Goal: Transaction & Acquisition: Purchase product/service

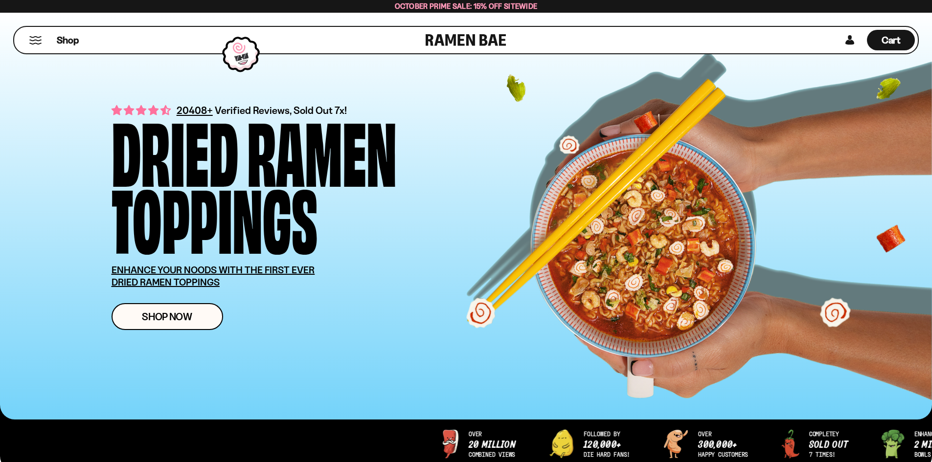
click at [34, 42] on button "Mobile Menu Trigger" at bounding box center [35, 40] width 13 height 8
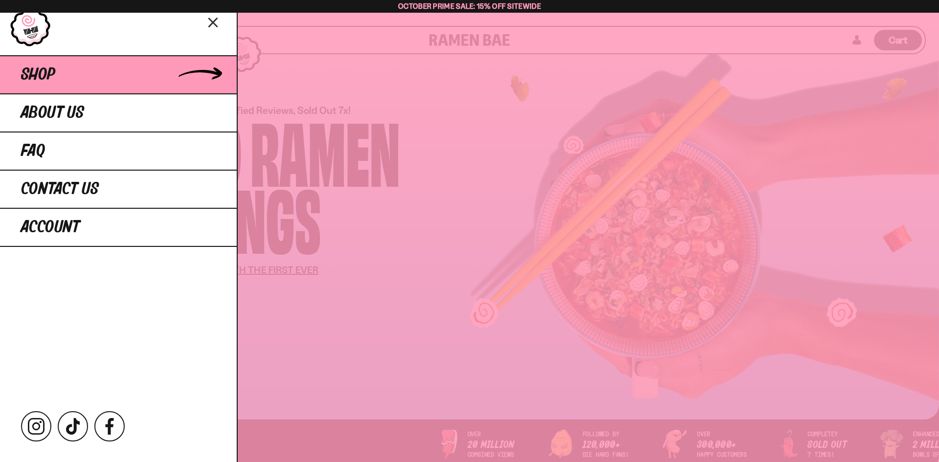
click at [223, 89] on link "Shop" at bounding box center [118, 74] width 237 height 38
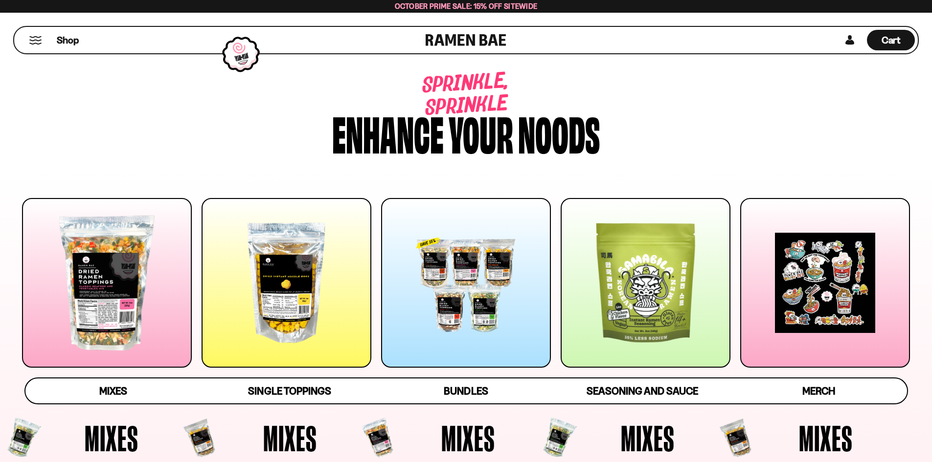
click at [156, 325] on div at bounding box center [107, 283] width 170 height 170
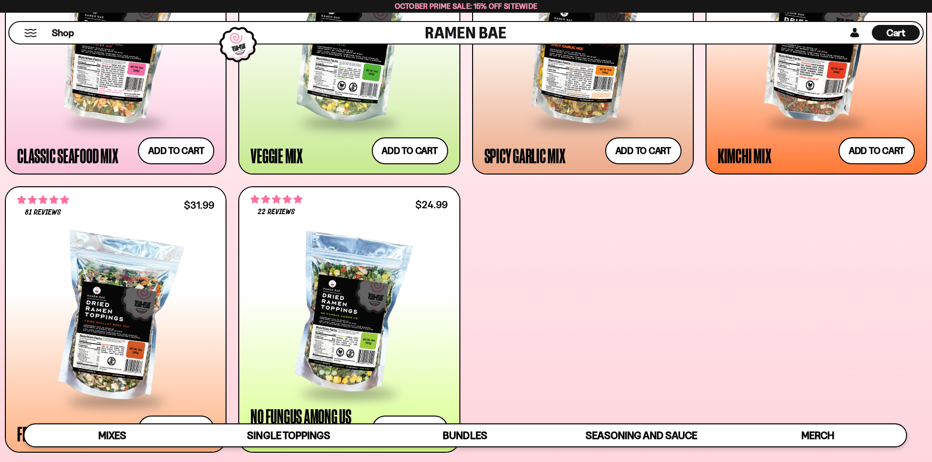
scroll to position [754, 0]
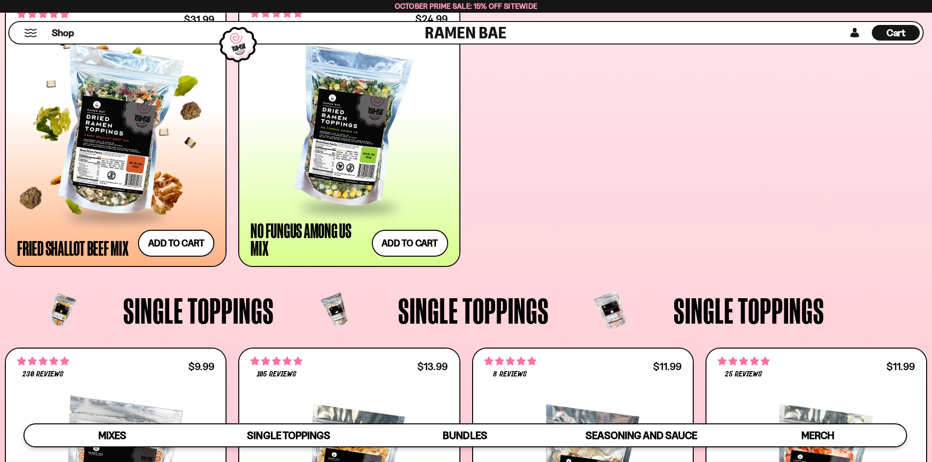
click at [126, 184] on div at bounding box center [115, 132] width 197 height 163
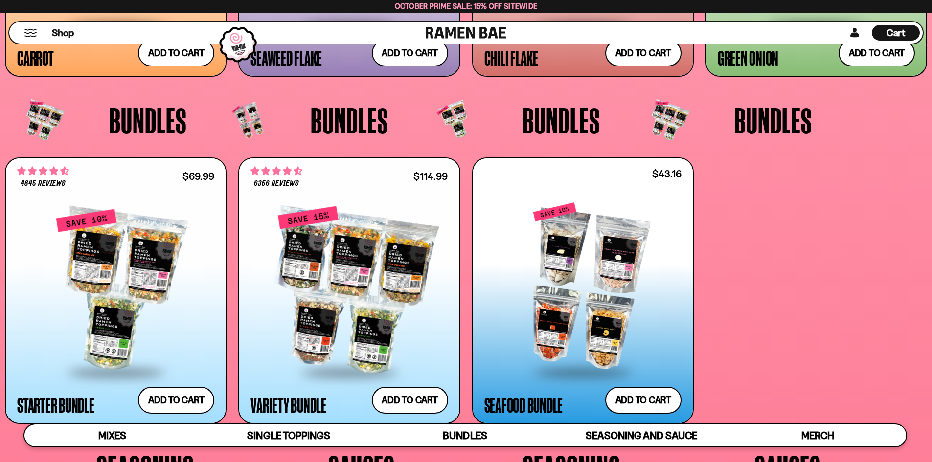
scroll to position [2563, 0]
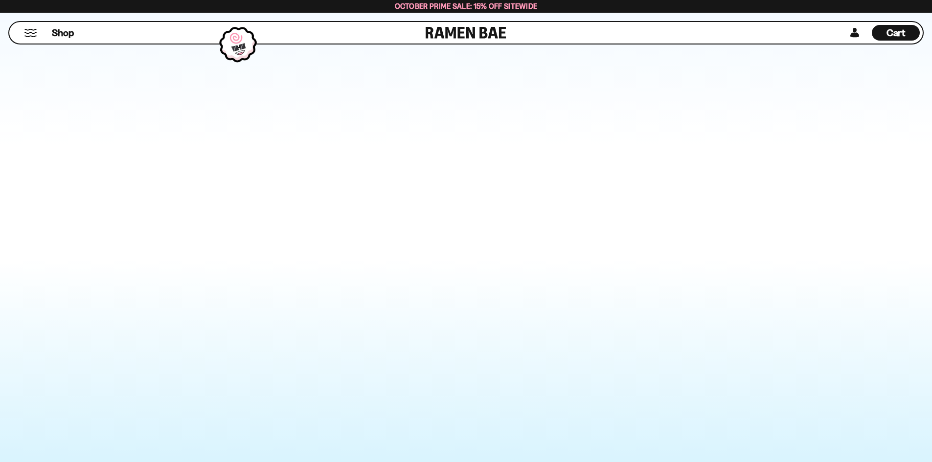
scroll to position [4108, 0]
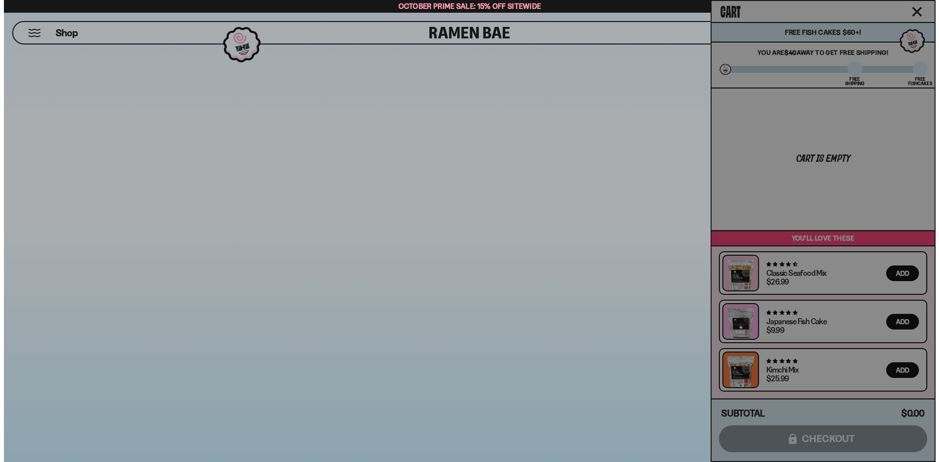
scroll to position [4134, 0]
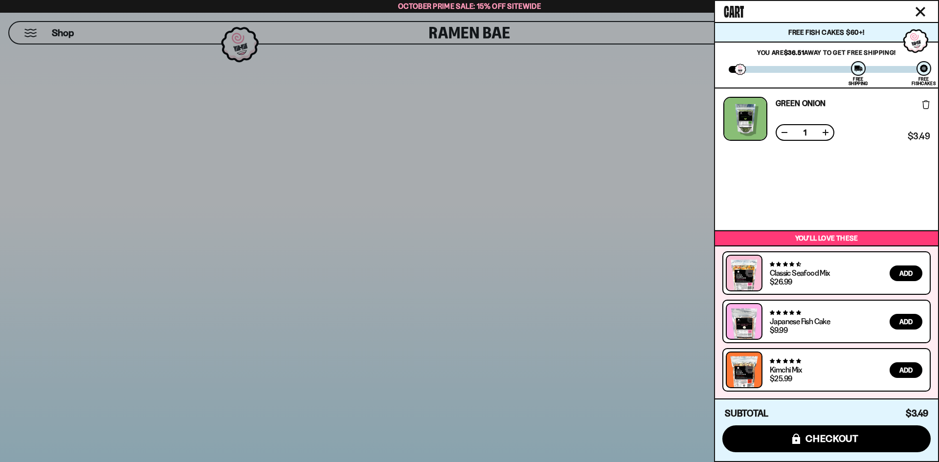
click at [362, 176] on div at bounding box center [469, 231] width 939 height 462
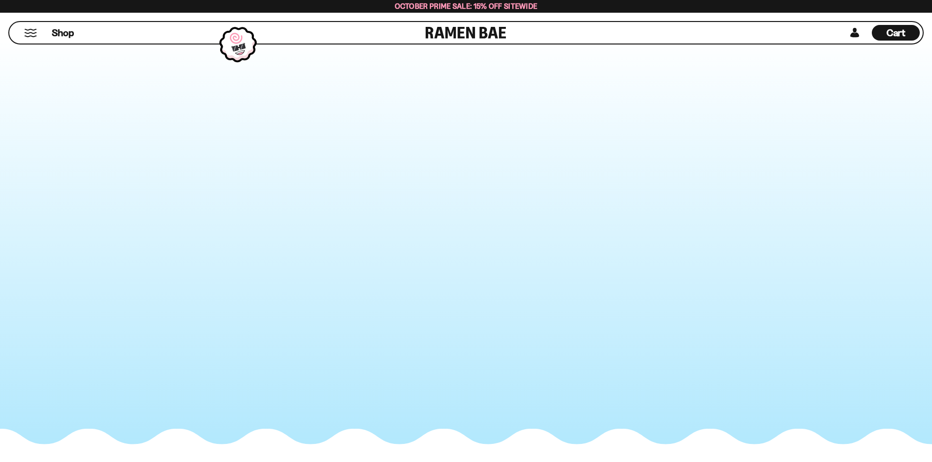
scroll to position [4303, 0]
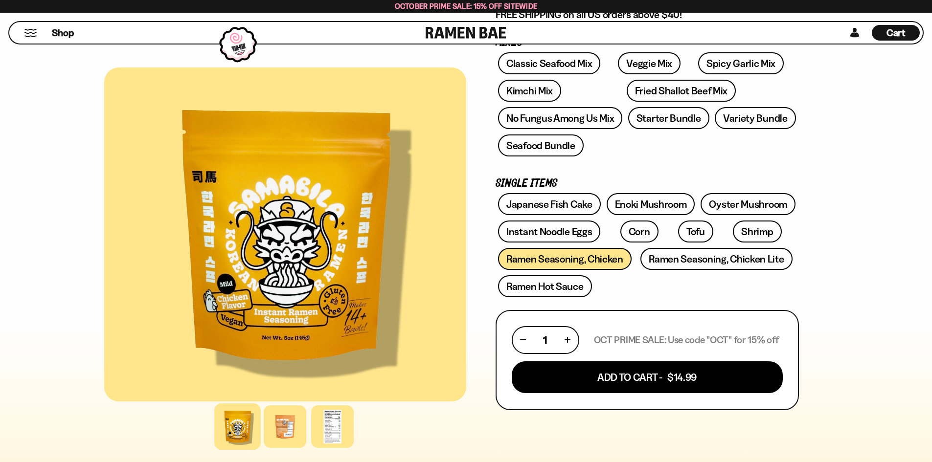
scroll to position [196, 0]
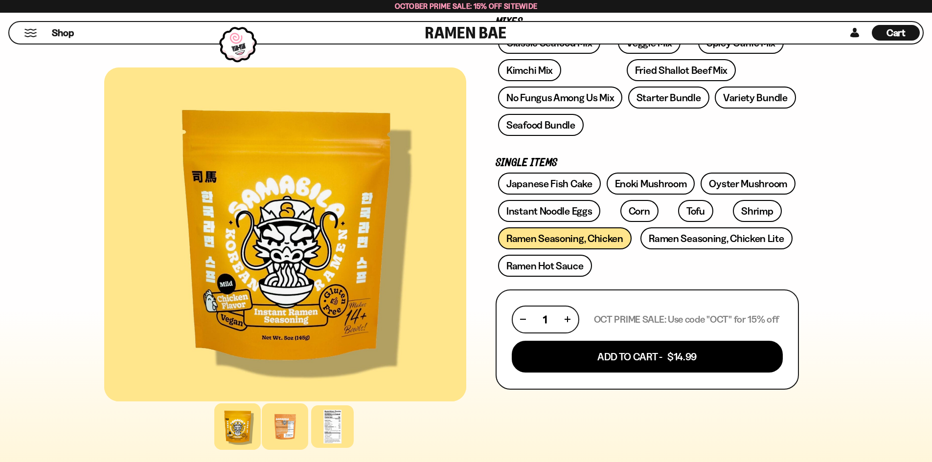
click at [262, 439] on div at bounding box center [285, 426] width 46 height 46
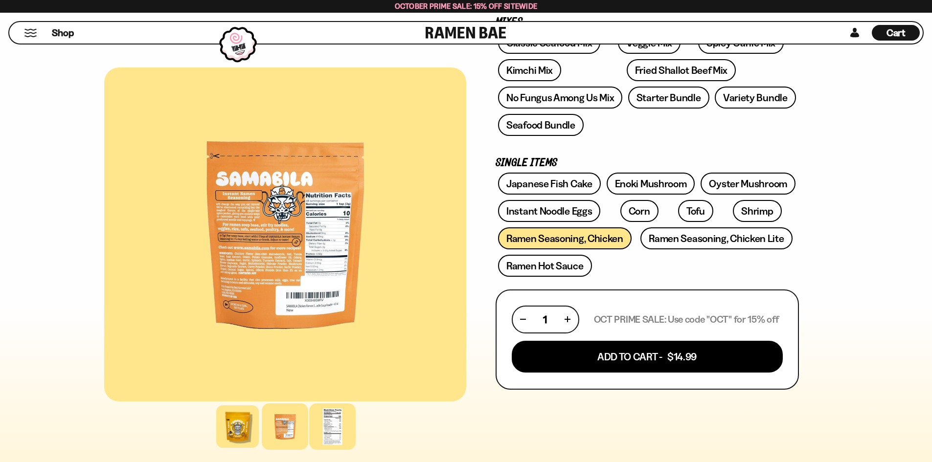
click at [309, 440] on div at bounding box center [332, 426] width 46 height 46
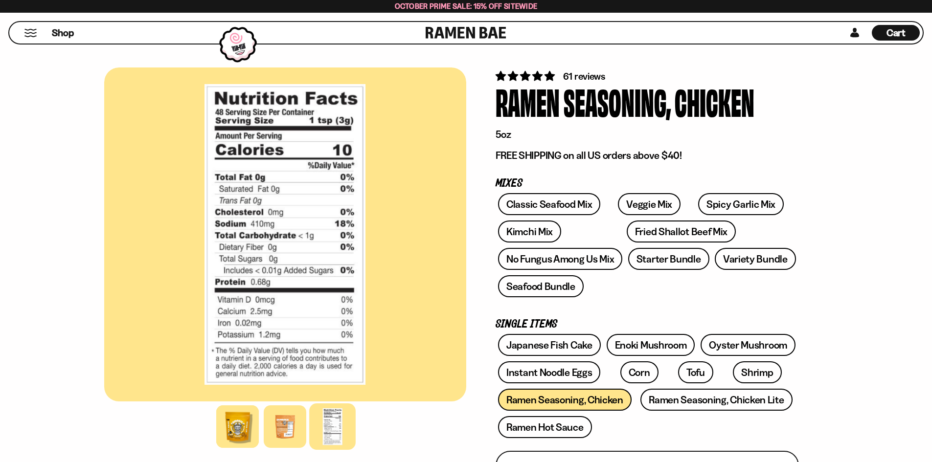
scroll to position [0, 0]
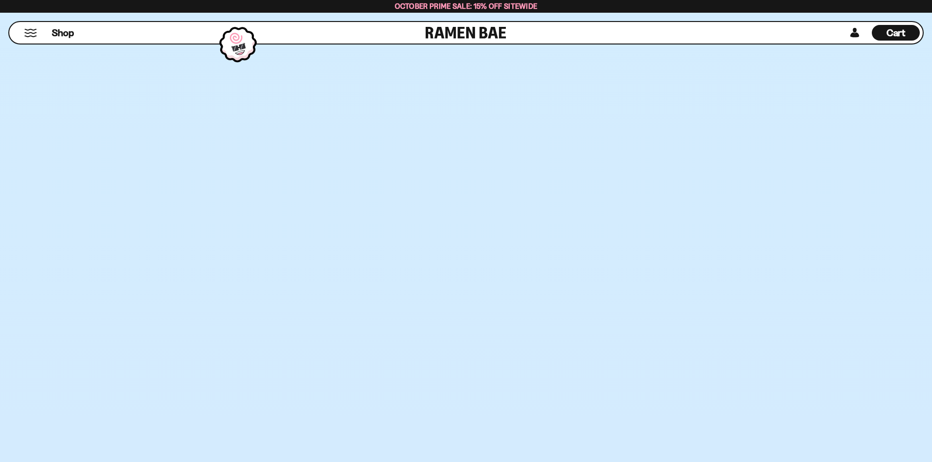
scroll to position [3227, 0]
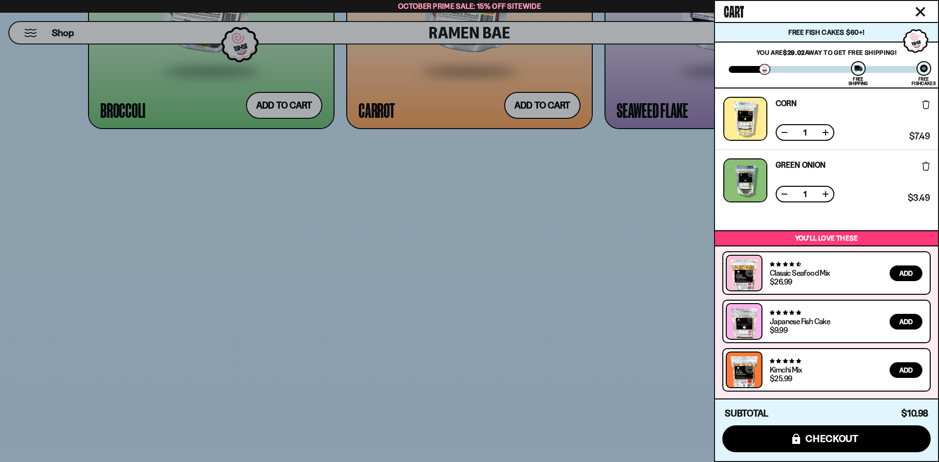
scroll to position [46, 0]
click at [372, 340] on div at bounding box center [469, 231] width 939 height 462
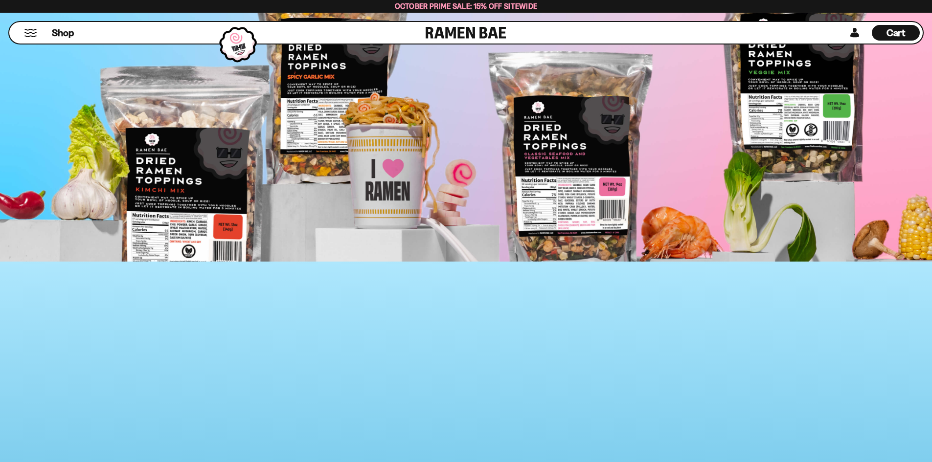
scroll to position [5232, 0]
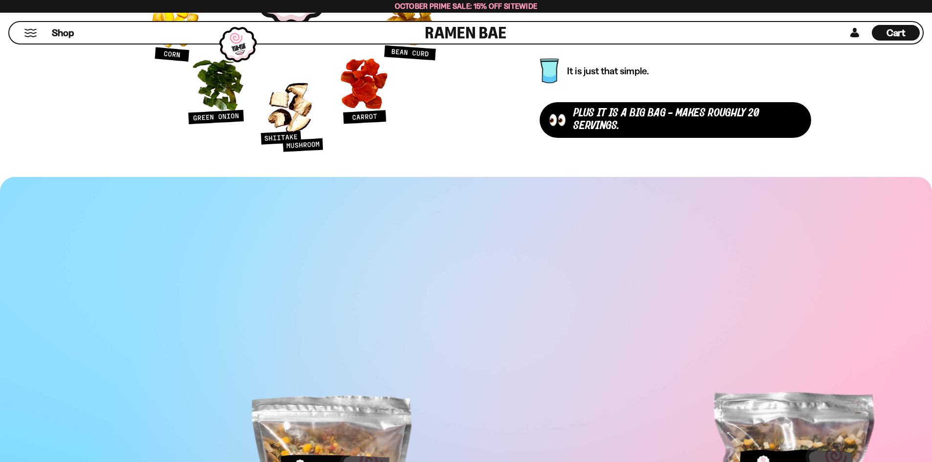
click at [886, 36] on span "Cart" at bounding box center [895, 33] width 19 height 12
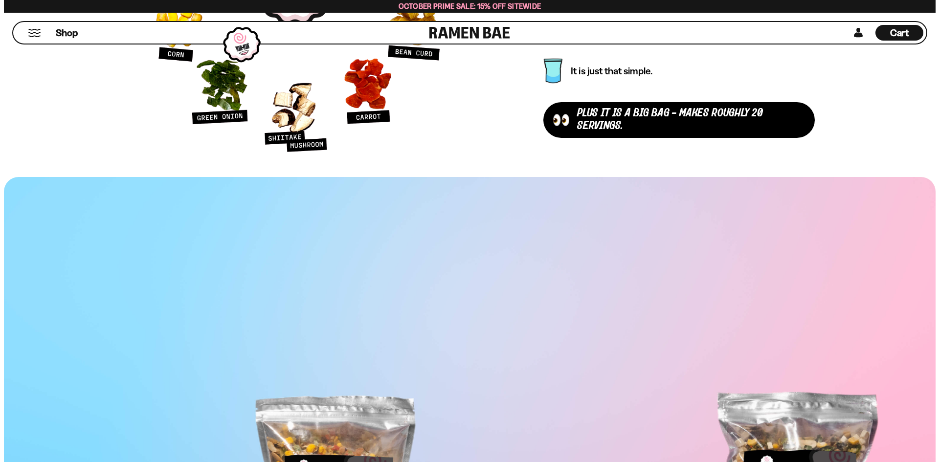
scroll to position [5020, 0]
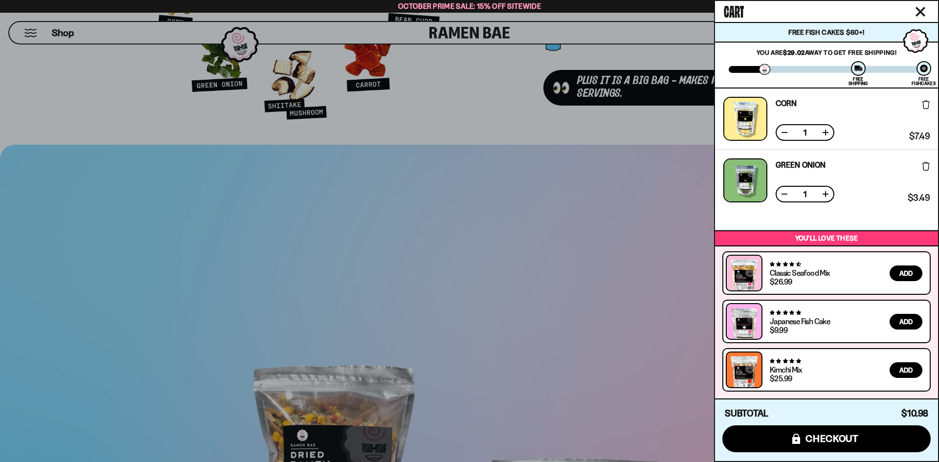
click at [591, 135] on div at bounding box center [469, 231] width 939 height 462
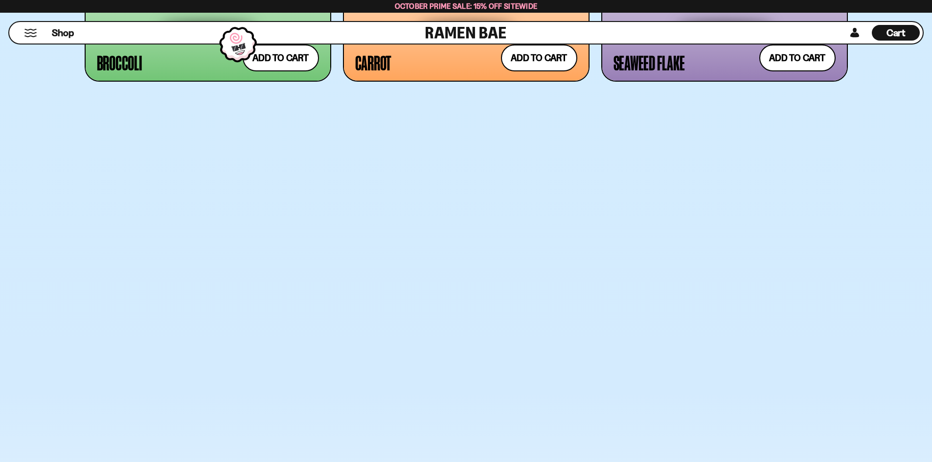
scroll to position [3227, 0]
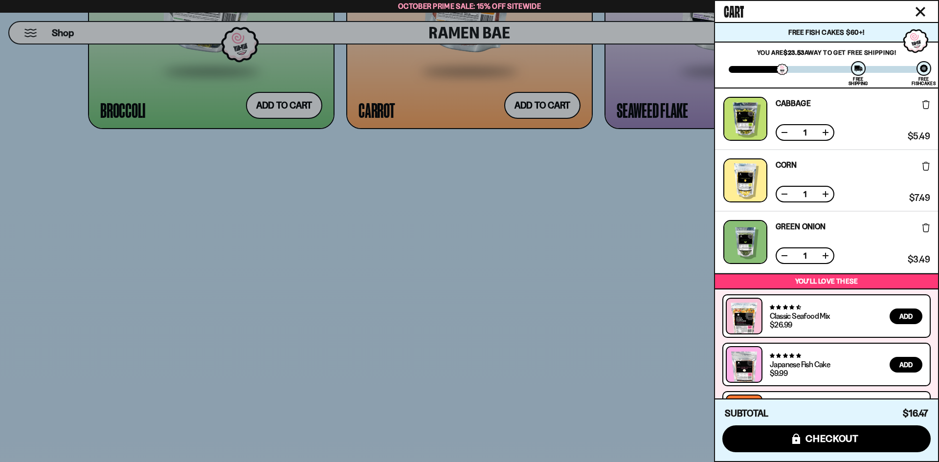
scroll to position [123, 0]
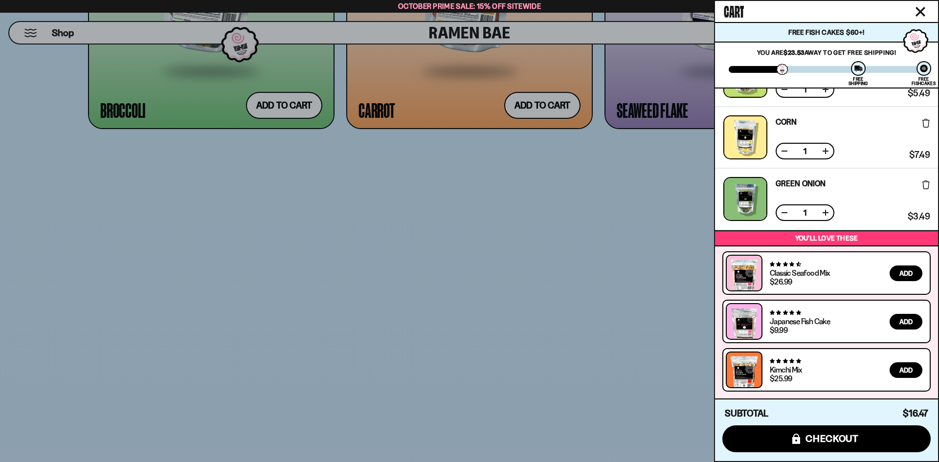
click at [280, 243] on div at bounding box center [469, 231] width 939 height 462
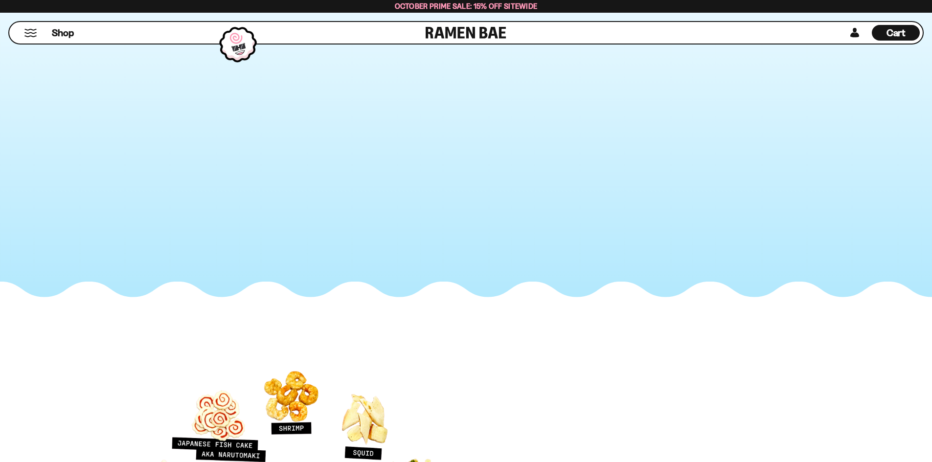
scroll to position [4626, 0]
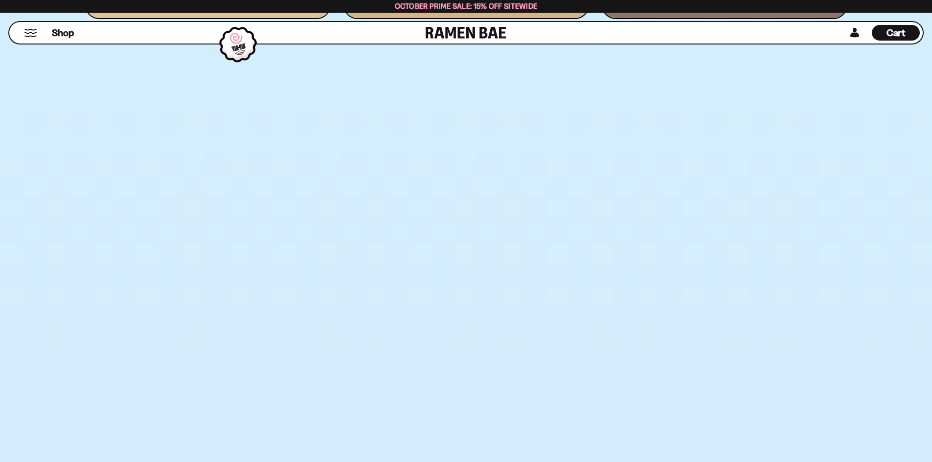
click at [427, 9] on span "October Prime Sale: 15% off Sitewide" at bounding box center [466, 5] width 143 height 9
click at [888, 32] on span "Cart" at bounding box center [895, 33] width 19 height 12
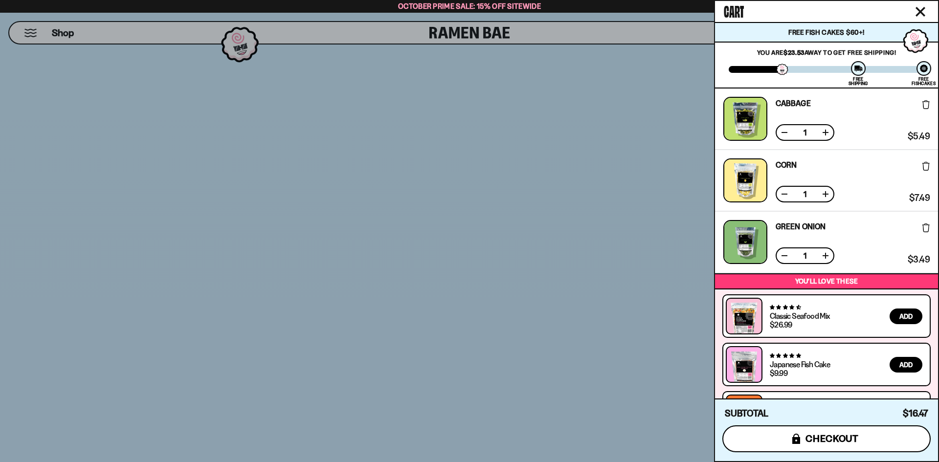
click at [722, 430] on button "icons8-lock checkout" at bounding box center [826, 438] width 208 height 27
